Goal: Communication & Community: Answer question/provide support

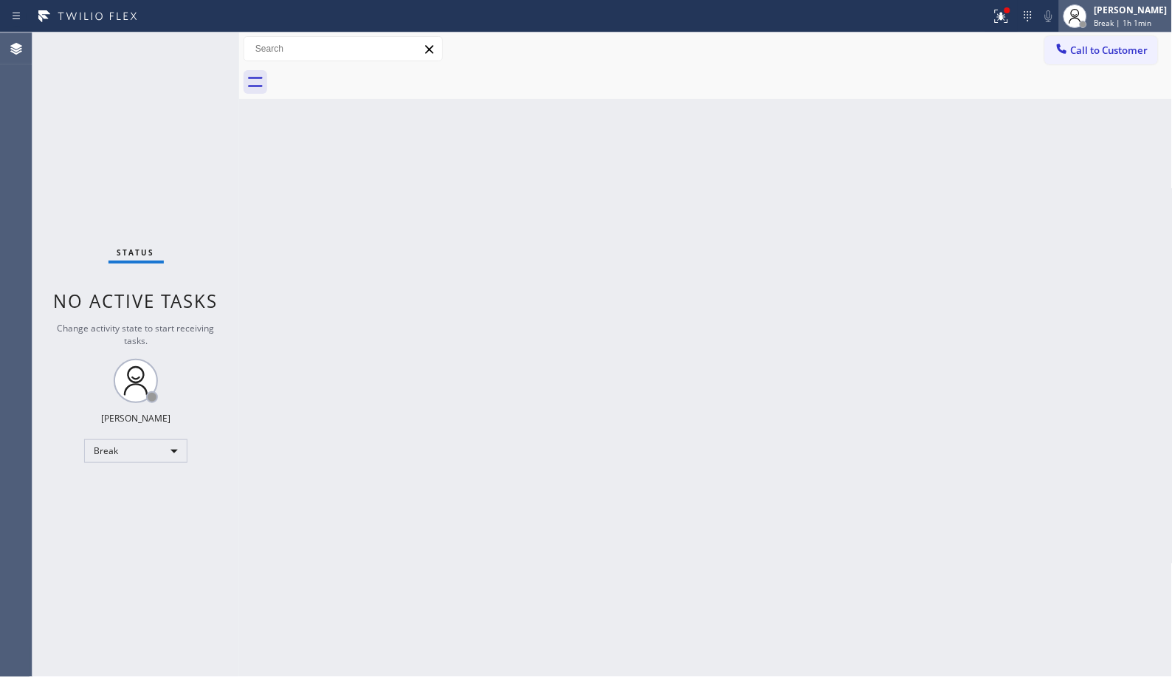
click at [1140, 18] on span "Break | 1h 1min" at bounding box center [1123, 23] width 58 height 10
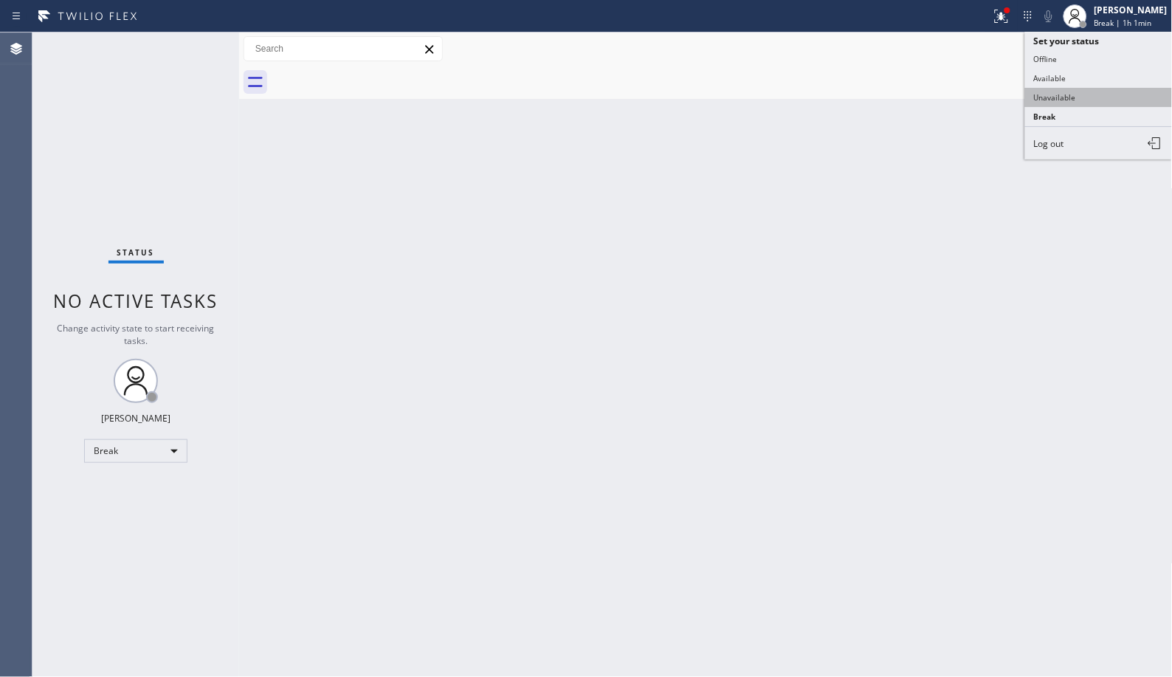
click at [1099, 102] on button "Unavailable" at bounding box center [1099, 97] width 148 height 19
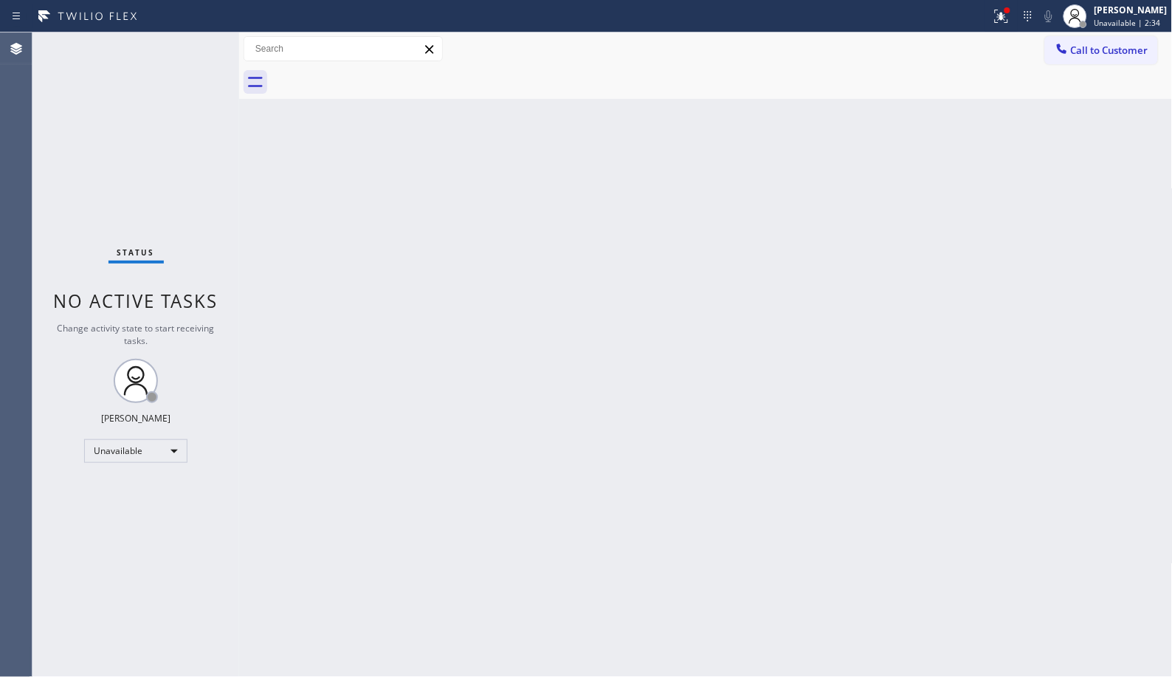
click at [991, 185] on div "Back to Dashboard Change Sender ID Customers Technicians Select a contact Outbo…" at bounding box center [705, 354] width 933 height 644
drag, startPoint x: 657, startPoint y: 277, endPoint x: 668, endPoint y: 24, distance: 253.3
click at [654, 269] on div "Back to Dashboard Change Sender ID Customers Technicians Select a contact Outbo…" at bounding box center [705, 354] width 933 height 644
drag, startPoint x: 1067, startPoint y: 57, endPoint x: 525, endPoint y: 113, distance: 545.1
click at [1059, 55] on div at bounding box center [1062, 50] width 18 height 18
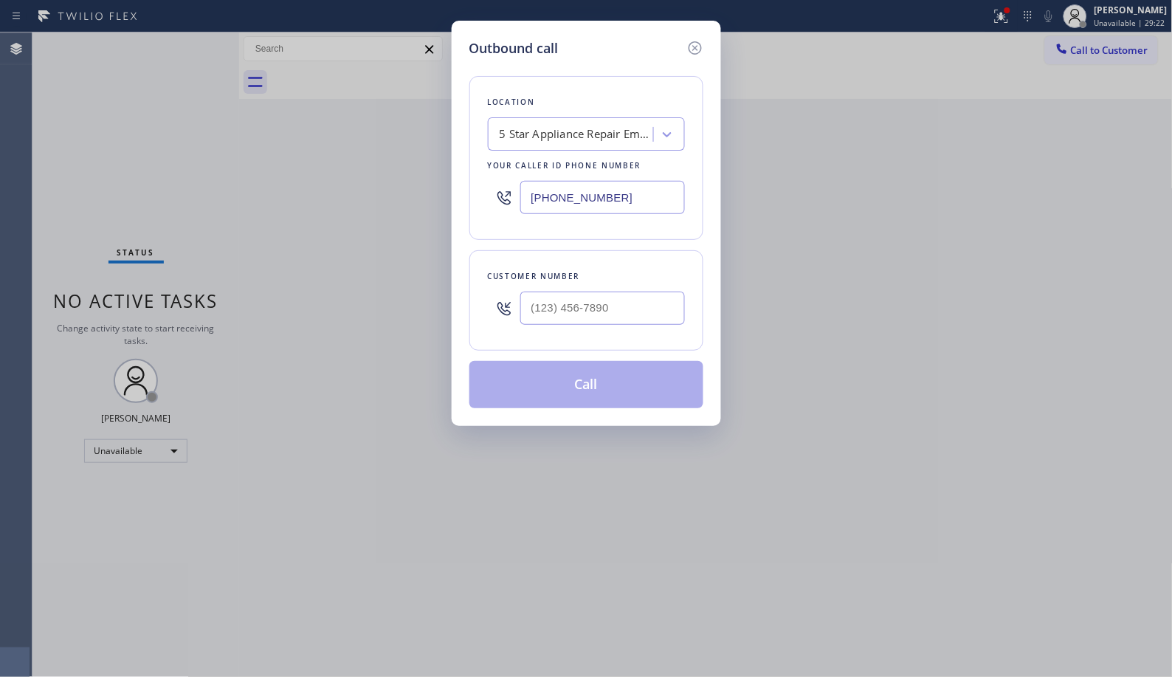
drag, startPoint x: 640, startPoint y: 194, endPoint x: 351, endPoint y: 1, distance: 347.2
click at [450, 141] on div "Outbound call Location 5 Star Appliance Repair Emails Your caller id phone numb…" at bounding box center [586, 338] width 1172 height 677
paste input "424) 352-7537"
type input "[PHONE_NUMBER]"
drag, startPoint x: 681, startPoint y: 310, endPoint x: 505, endPoint y: 319, distance: 175.8
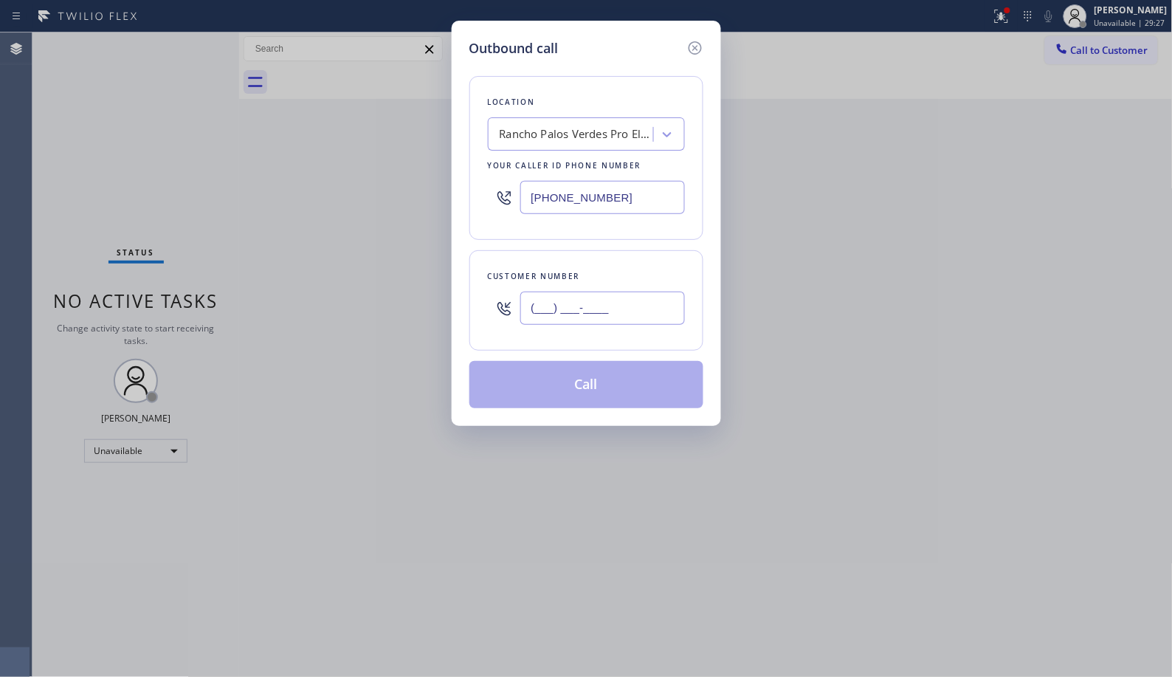
click at [505, 319] on div "(___) ___-____" at bounding box center [586, 308] width 197 height 48
paste input "310) 218-7210"
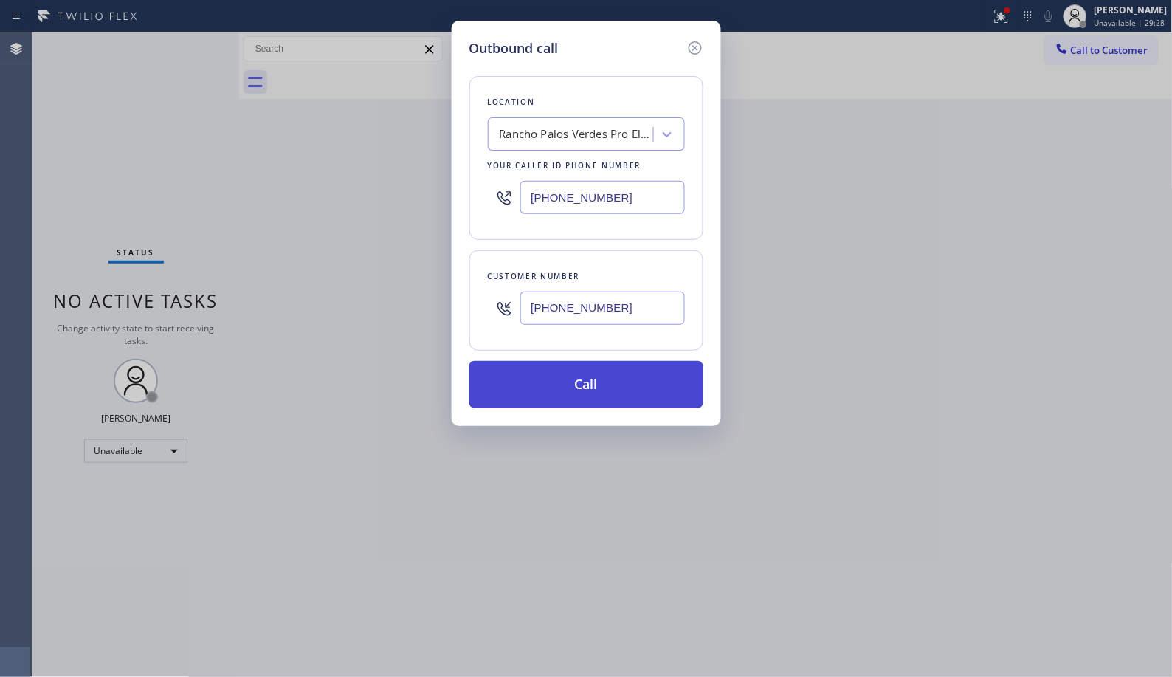
type input "[PHONE_NUMBER]"
click at [603, 398] on button "Call" at bounding box center [586, 384] width 234 height 47
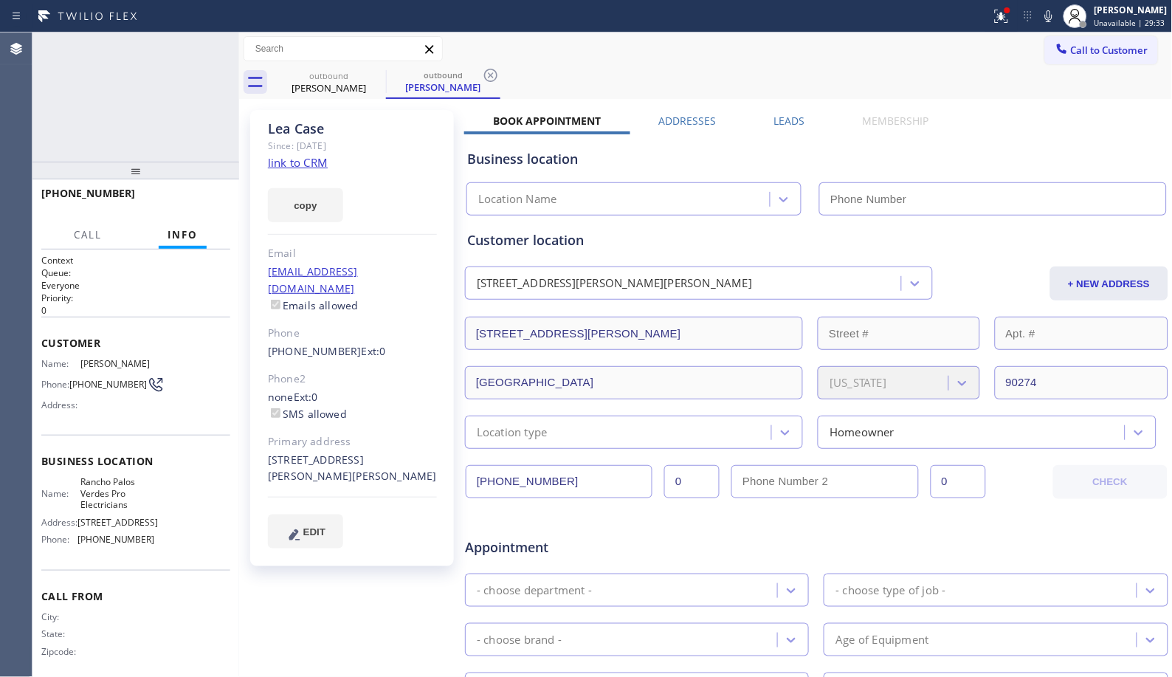
type input "[PHONE_NUMBER]"
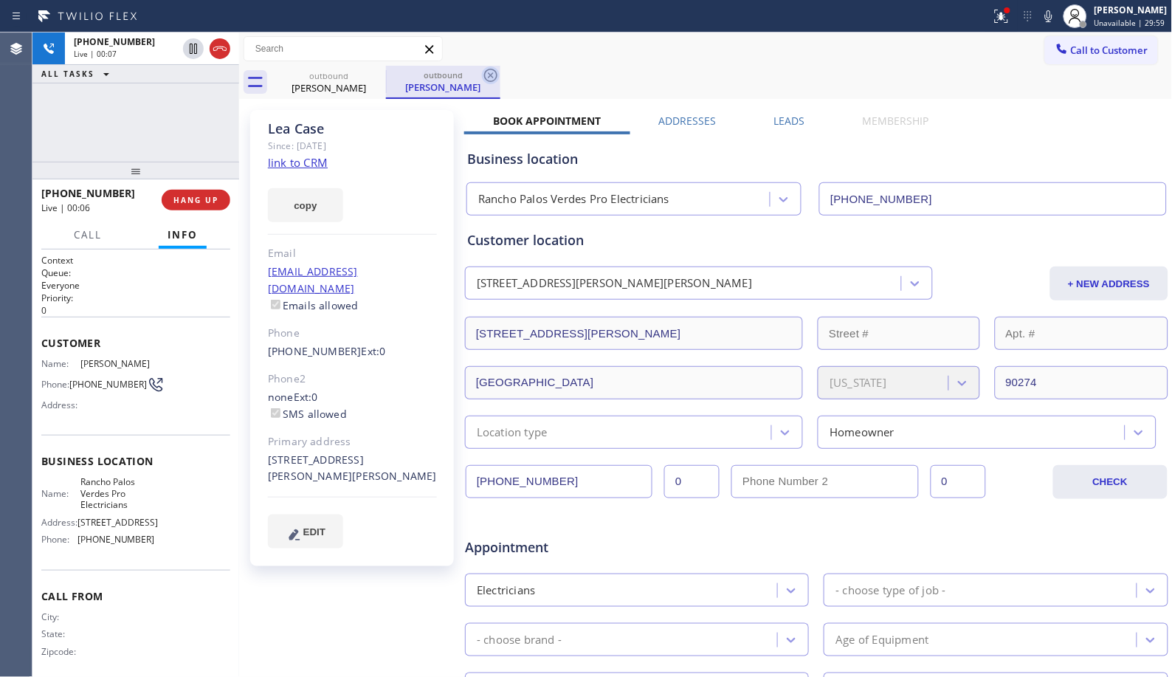
click at [487, 71] on icon at bounding box center [491, 75] width 18 height 18
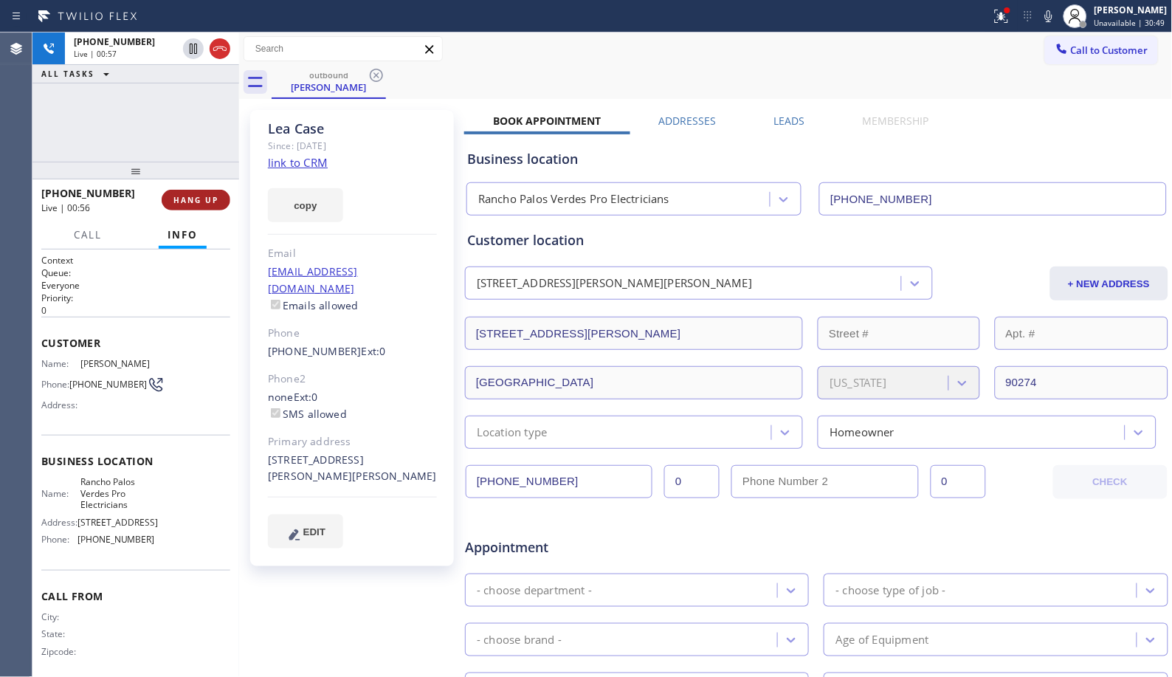
click at [204, 196] on span "HANG UP" at bounding box center [195, 200] width 45 height 10
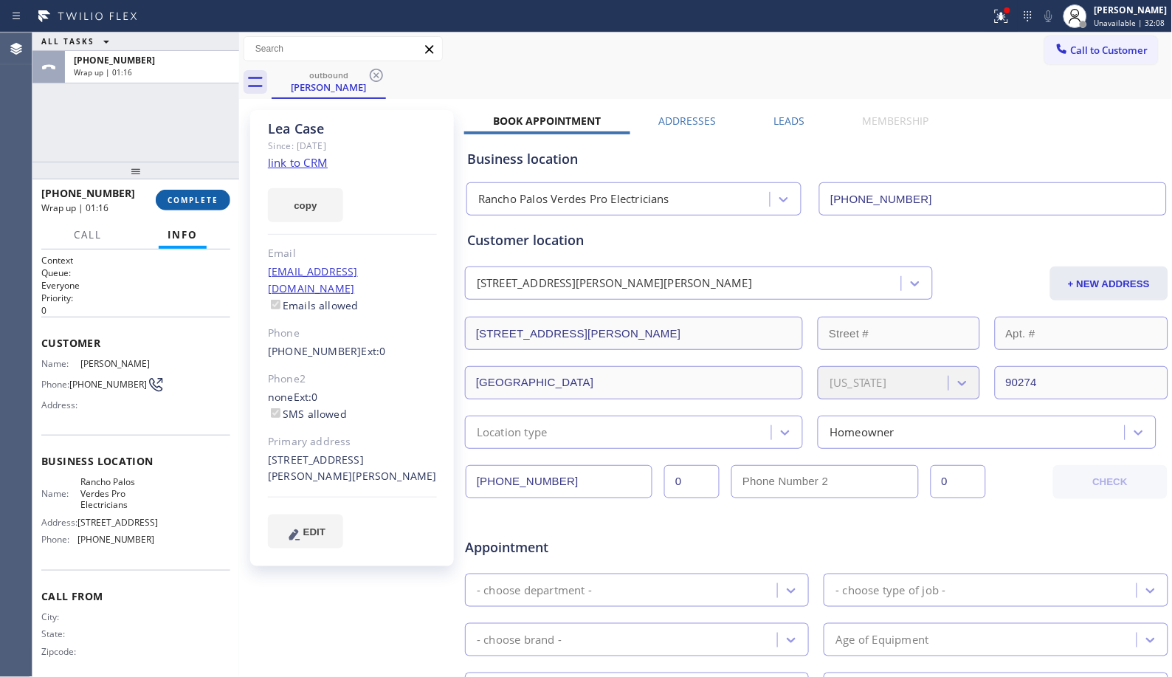
drag, startPoint x: 204, startPoint y: 203, endPoint x: 205, endPoint y: 196, distance: 7.5
click at [204, 202] on span "COMPLETE" at bounding box center [192, 200] width 51 height 10
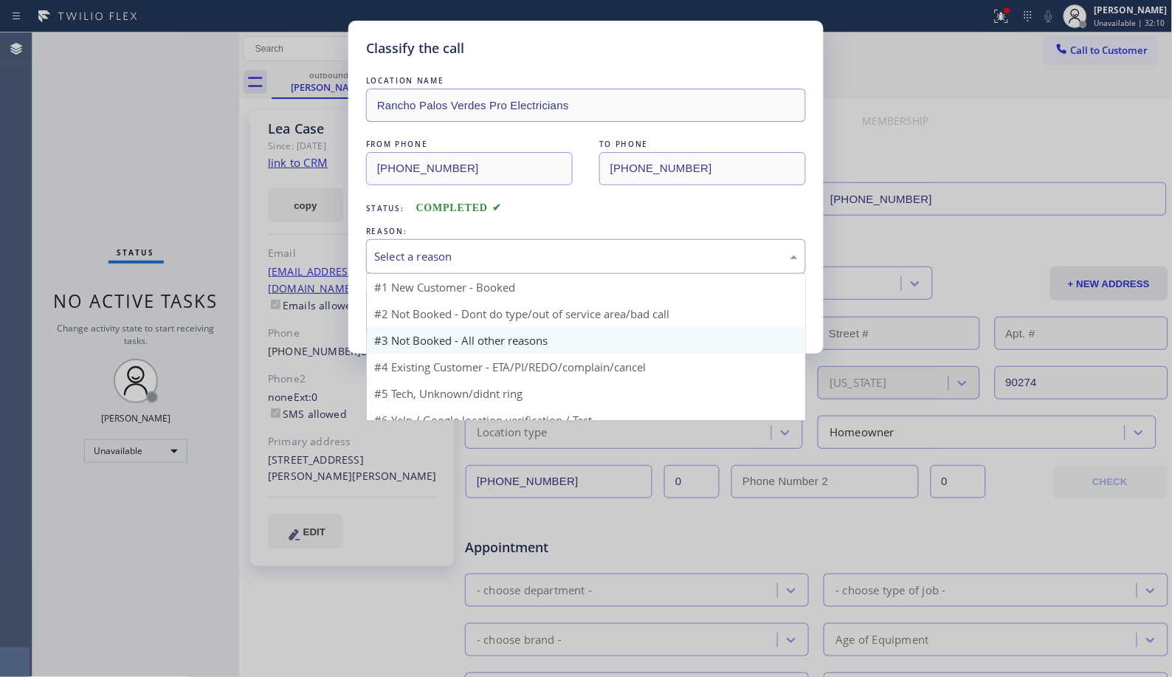
drag, startPoint x: 650, startPoint y: 264, endPoint x: 466, endPoint y: 307, distance: 188.6
click at [686, 267] on div "Select a reason" at bounding box center [586, 256] width 440 height 35
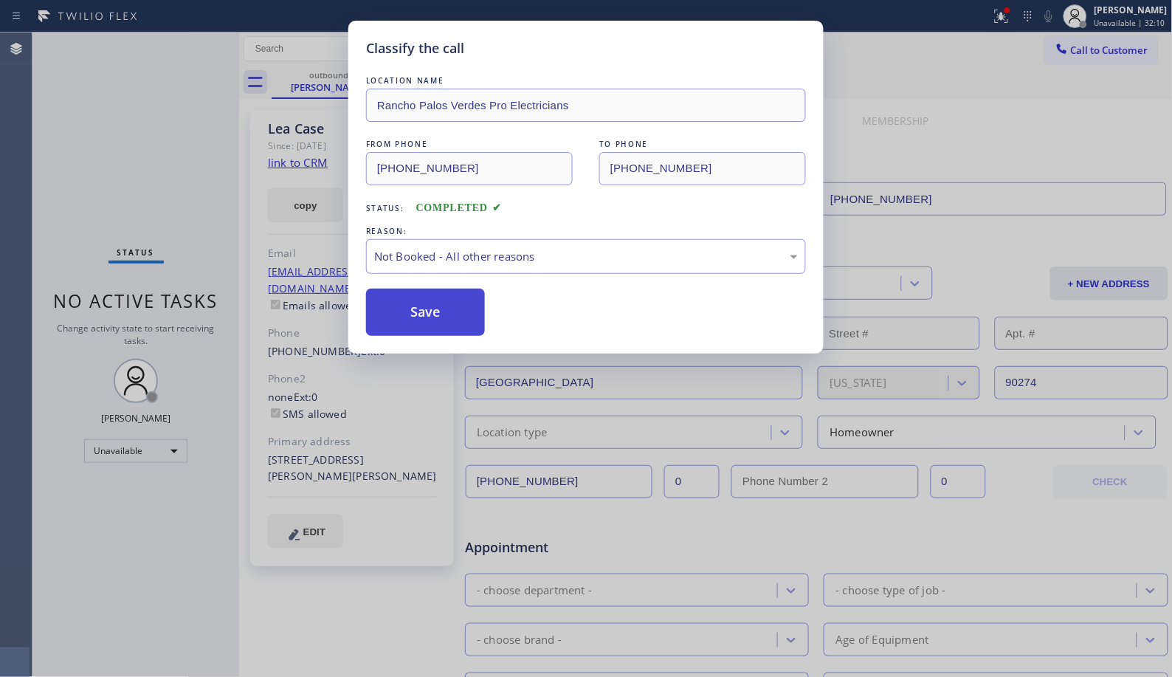
click at [426, 314] on button "Save" at bounding box center [425, 311] width 119 height 47
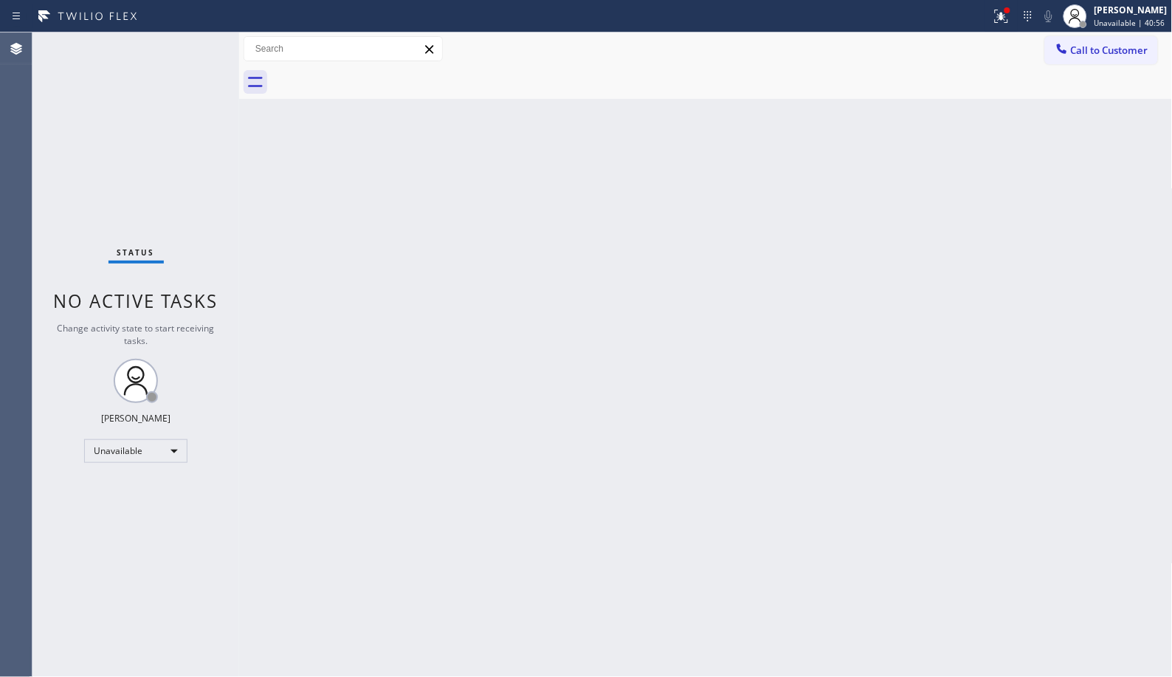
click at [517, 422] on div "Back to Dashboard Change Sender ID Customers Technicians Select a contact Outbo…" at bounding box center [705, 354] width 933 height 644
drag, startPoint x: 541, startPoint y: 330, endPoint x: 540, endPoint y: 286, distance: 44.3
click at [541, 322] on div "Back to Dashboard Change Sender ID Customers Technicians Select a contact Outbo…" at bounding box center [705, 354] width 933 height 644
